Goal: Navigation & Orientation: Find specific page/section

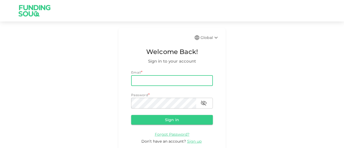
click at [147, 83] on input "email" at bounding box center [172, 80] width 82 height 11
type input "[EMAIL_ADDRESS][PERSON_NAME][DOMAIN_NAME]"
click at [164, 122] on button "Sign in" at bounding box center [172, 120] width 82 height 10
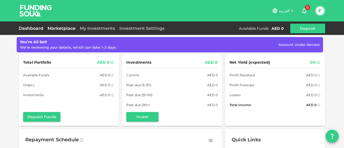
click at [68, 26] on link "Marketplace" at bounding box center [61, 28] width 32 height 5
